Goal: Find specific page/section: Find specific page/section

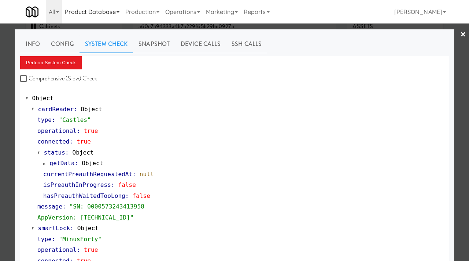
scroll to position [135, 0]
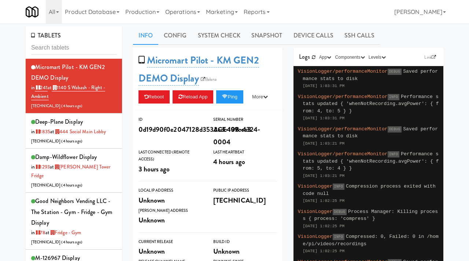
click at [66, 47] on input "text" at bounding box center [73, 48] width 85 height 14
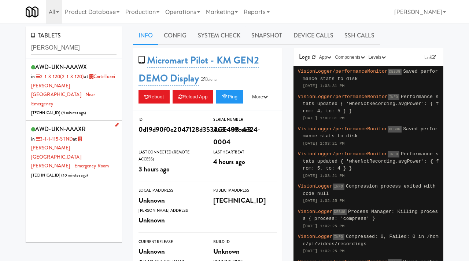
type input "mackenzie"
click at [100, 147] on div "AWD-UKN-AAAXR in 3-1-1-115-STND at Mackenzie Richmond Hill Hospital - Emergency…" at bounding box center [73, 152] width 85 height 56
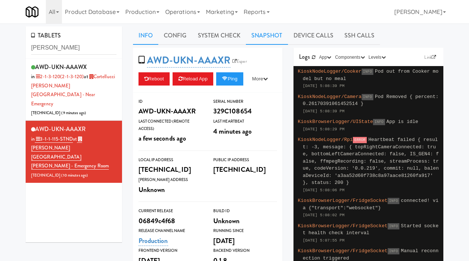
click at [260, 37] on link "Snapshot" at bounding box center [267, 35] width 42 height 18
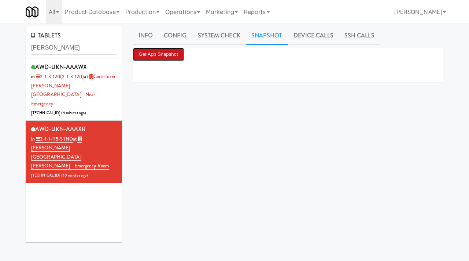
click at [168, 58] on button "Get App Snapshot" at bounding box center [158, 54] width 51 height 13
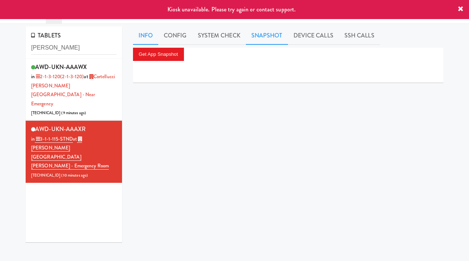
click at [148, 33] on link "Info" at bounding box center [145, 35] width 25 height 18
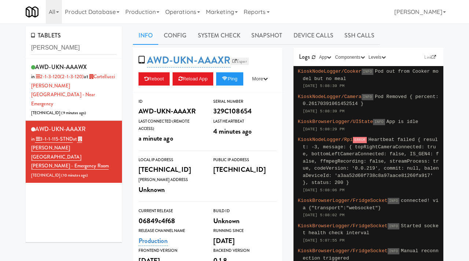
click at [238, 60] on link "Esper" at bounding box center [240, 61] width 18 height 7
